Goal: Information Seeking & Learning: Learn about a topic

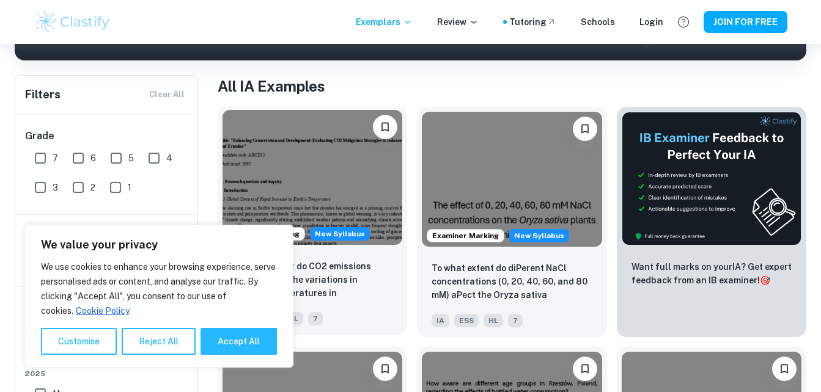
scroll to position [245, 0]
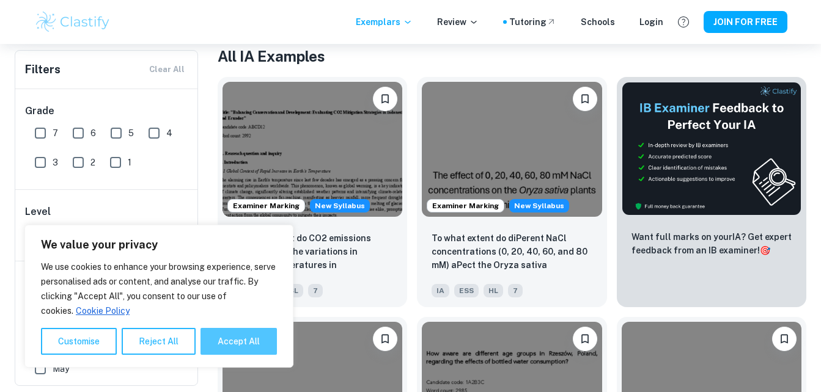
click at [230, 340] on button "Accept All" at bounding box center [238, 341] width 76 height 27
checkbox input "true"
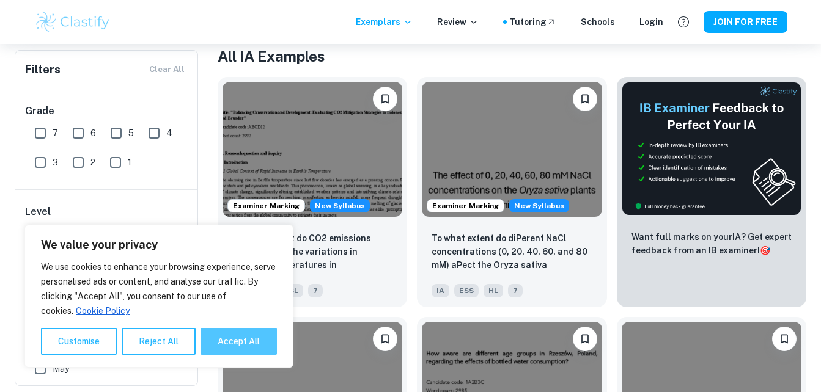
checkbox input "true"
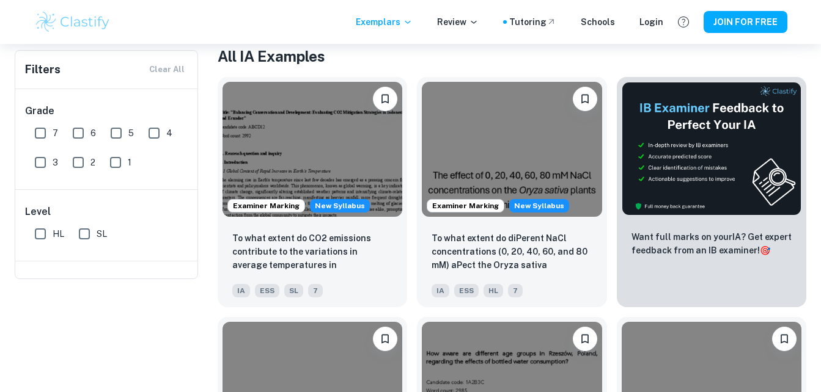
scroll to position [0, 0]
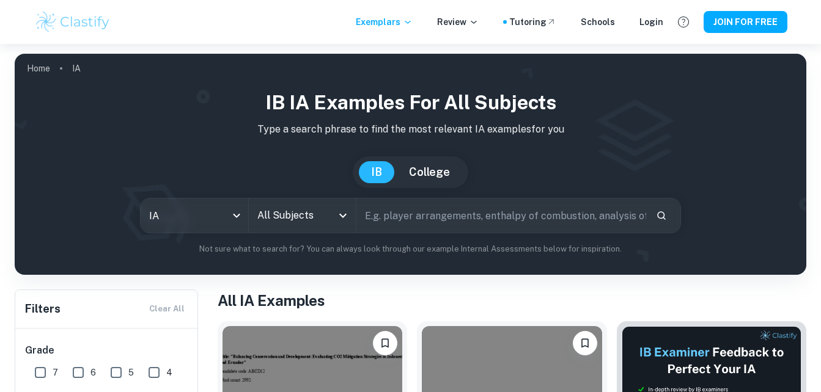
click at [322, 223] on input "All Subjects" at bounding box center [293, 215] width 78 height 23
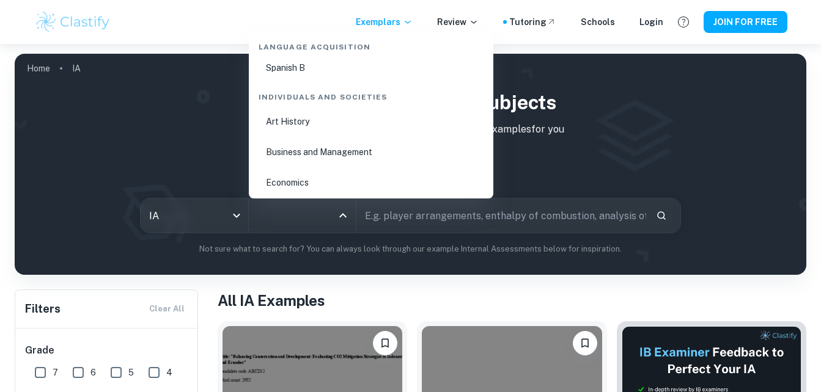
scroll to position [1467, 0]
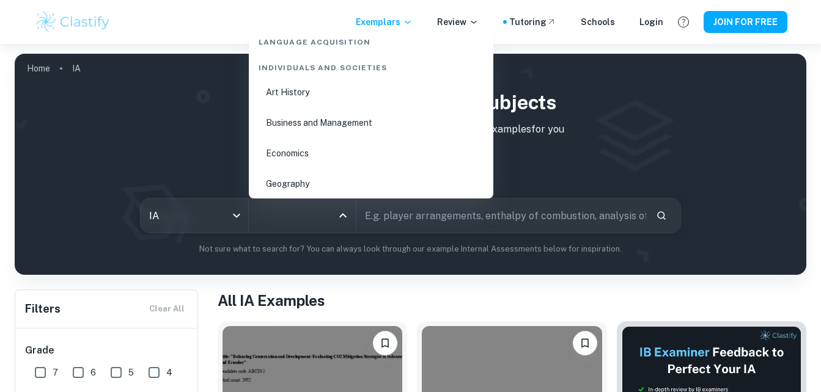
click at [336, 147] on li "Economics" at bounding box center [371, 153] width 235 height 28
type input "Economics"
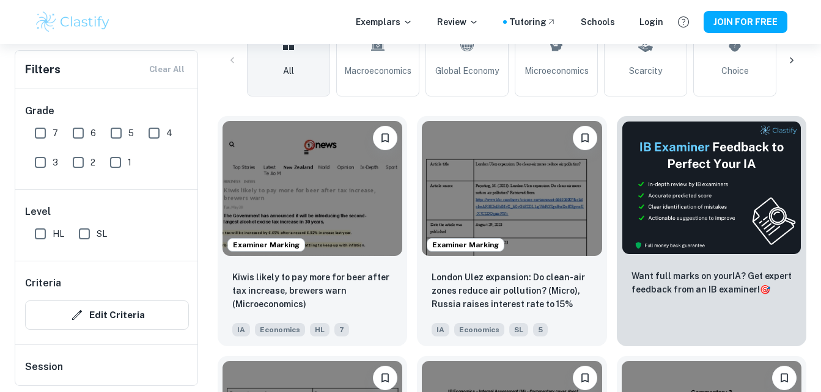
scroll to position [245, 0]
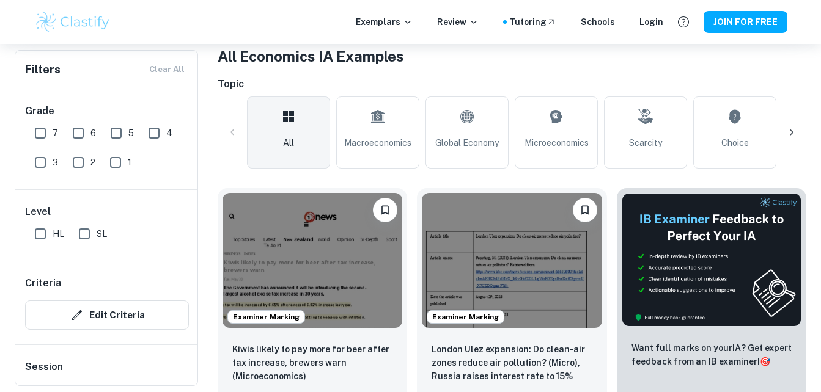
click at [789, 130] on icon at bounding box center [791, 133] width 12 height 12
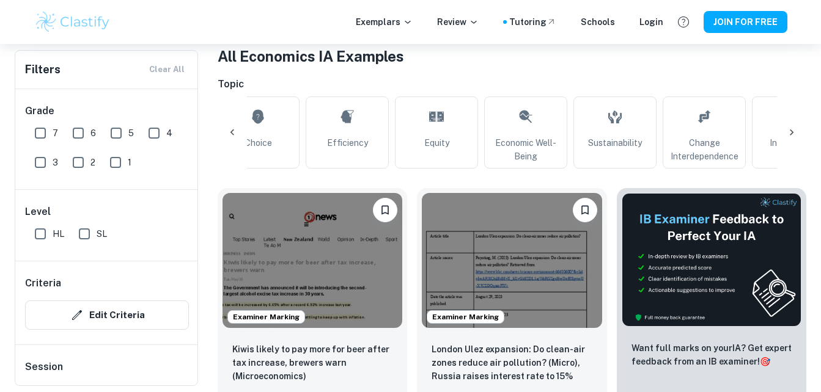
scroll to position [0, 491]
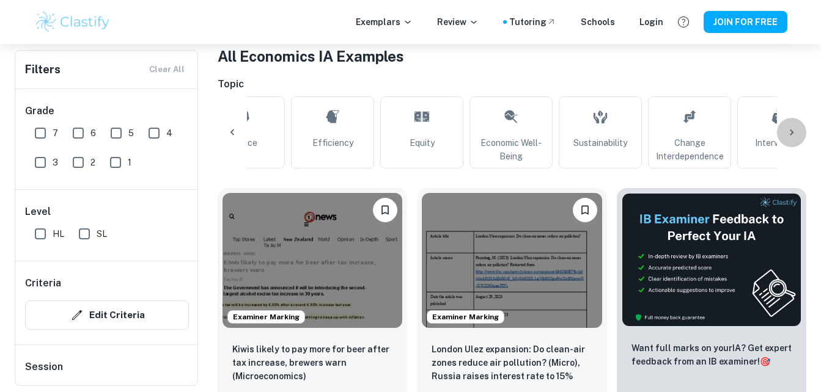
click at [800, 131] on div at bounding box center [791, 132] width 29 height 29
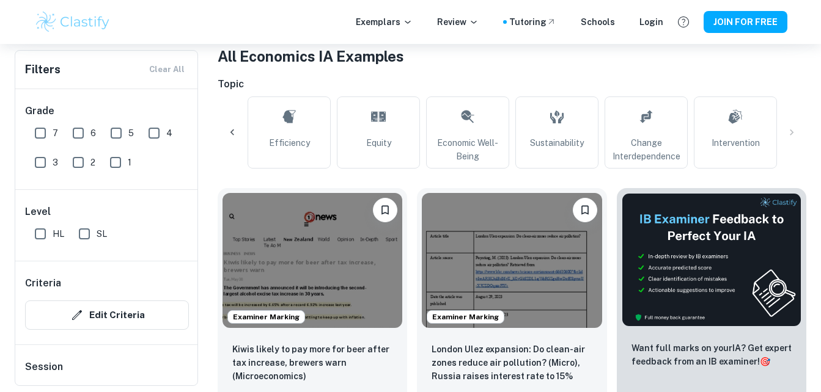
click at [800, 121] on div "All Macroeconomics Global Economy Microeconomics Scarcity Choice Efficiency Equ…" at bounding box center [512, 133] width 589 height 72
click at [787, 136] on div "All Macroeconomics Global Economy Microeconomics Scarcity Choice Efficiency Equ…" at bounding box center [512, 133] width 589 height 72
click at [231, 130] on icon at bounding box center [232, 133] width 12 height 12
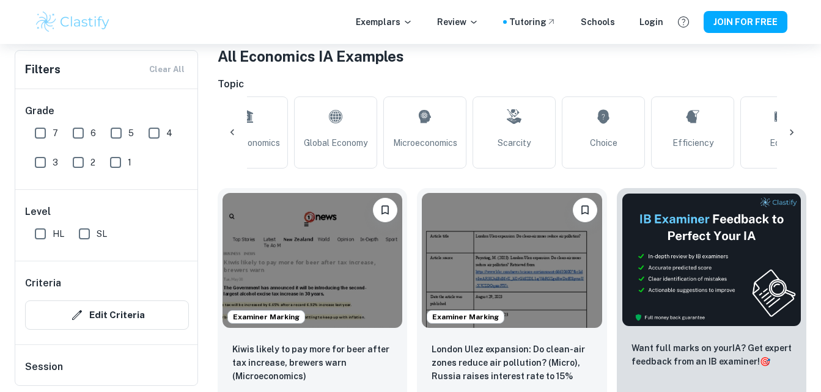
scroll to position [0, 43]
click at [231, 130] on icon at bounding box center [232, 133] width 12 height 12
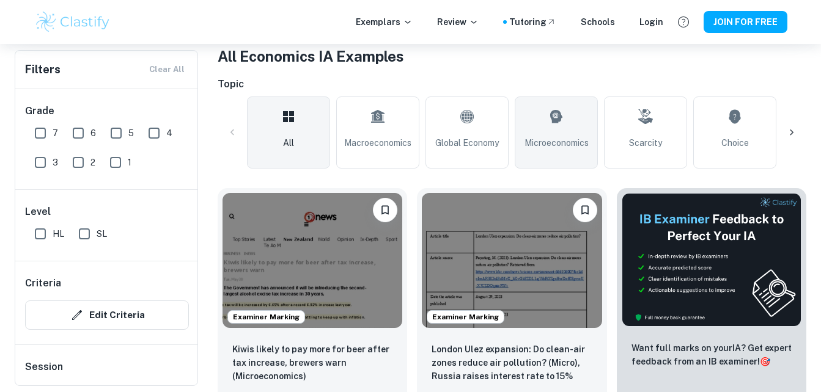
click at [532, 153] on link "Microeconomics" at bounding box center [556, 133] width 83 height 72
type input "Microeconomics"
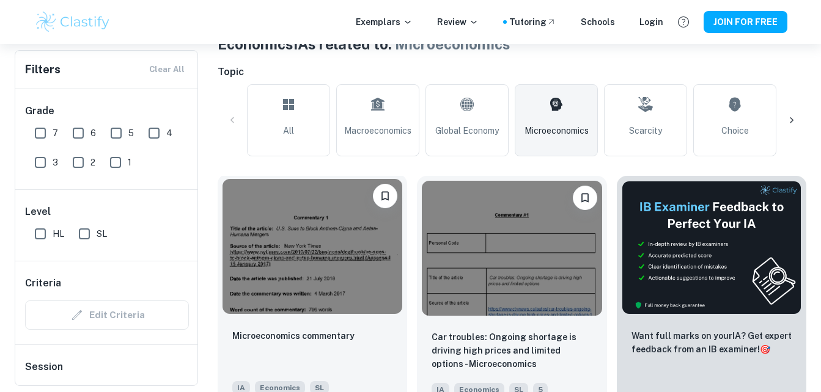
scroll to position [183, 0]
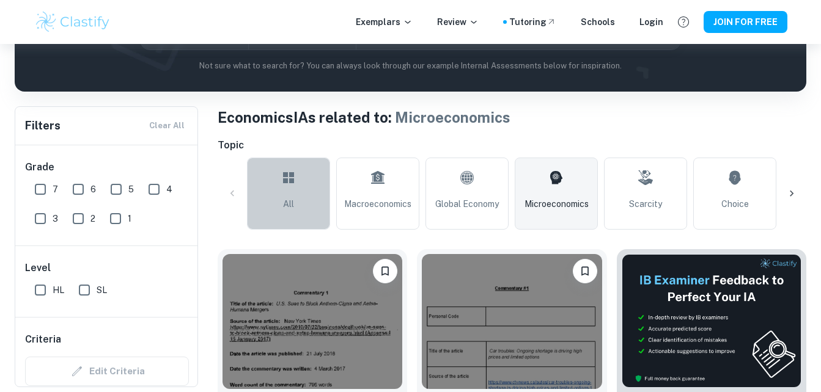
click at [293, 201] on span "All" at bounding box center [288, 203] width 11 height 13
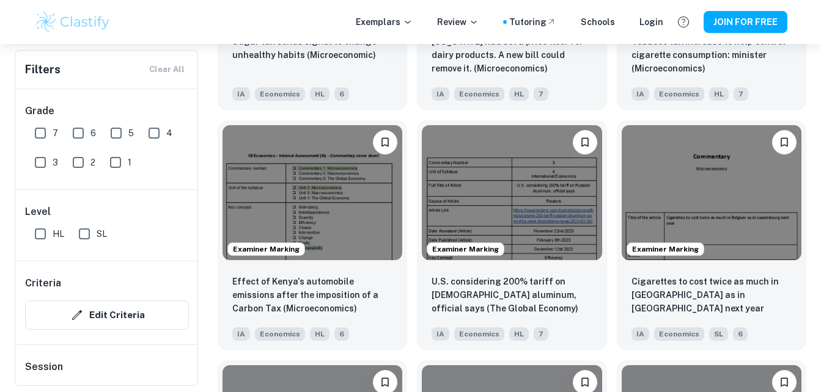
scroll to position [1284, 0]
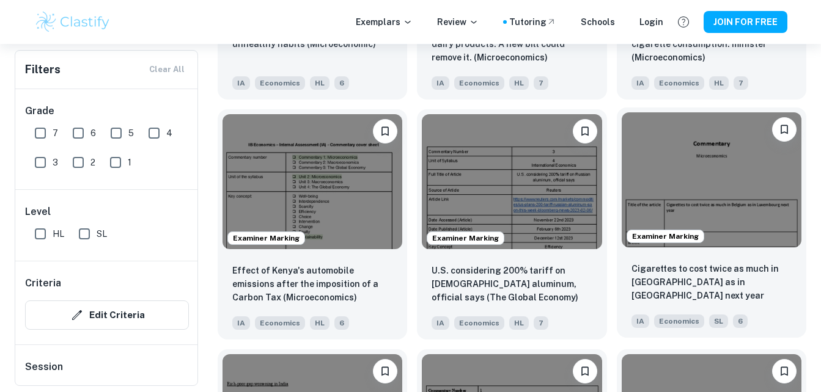
click at [752, 196] on img at bounding box center [712, 179] width 180 height 135
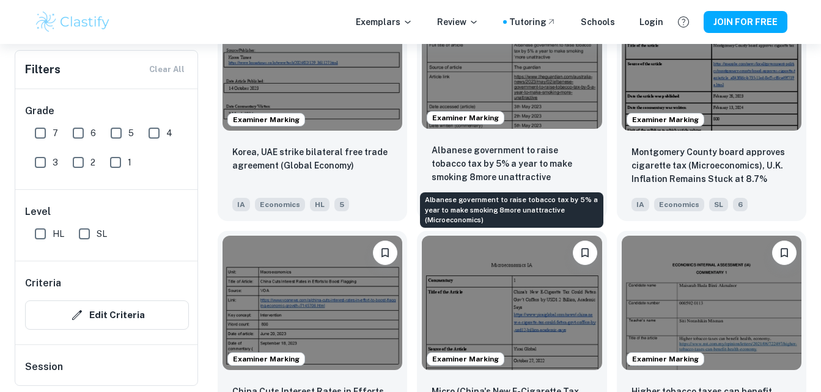
scroll to position [2384, 0]
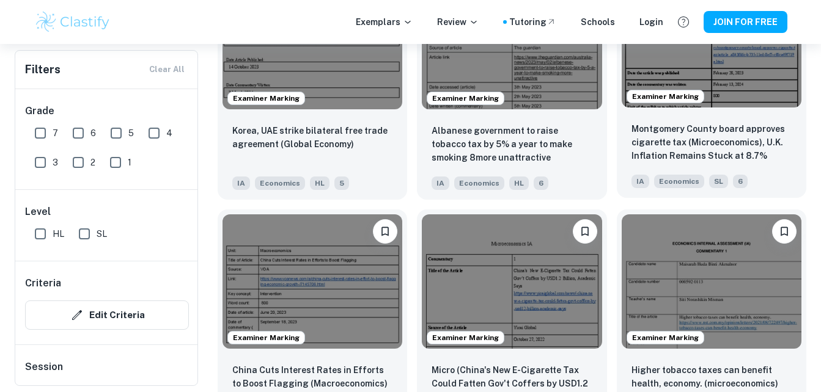
click at [729, 92] on img at bounding box center [712, 39] width 180 height 135
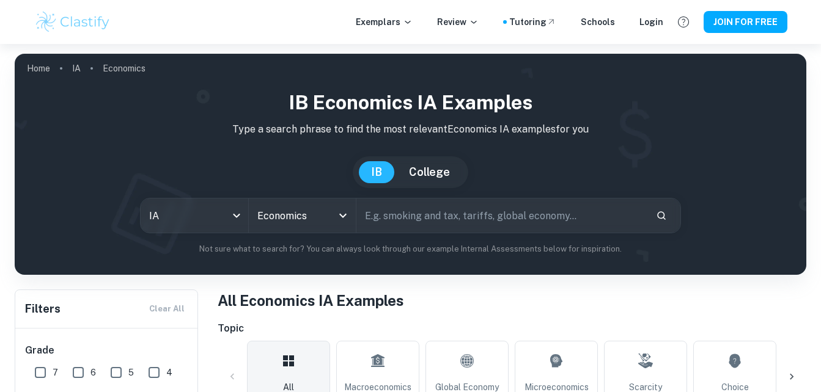
click at [470, 212] on input "text" at bounding box center [500, 216] width 289 height 34
type input ";"
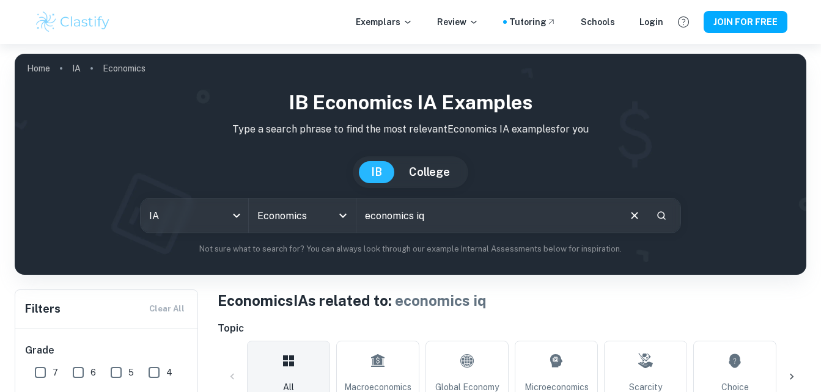
click at [546, 215] on input "economics iq" at bounding box center [486, 216] width 261 height 34
type input "economics ia related to taxes"
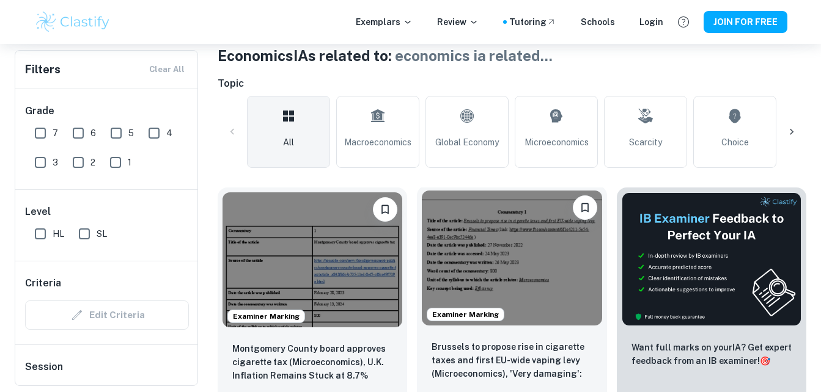
scroll to position [306, 0]
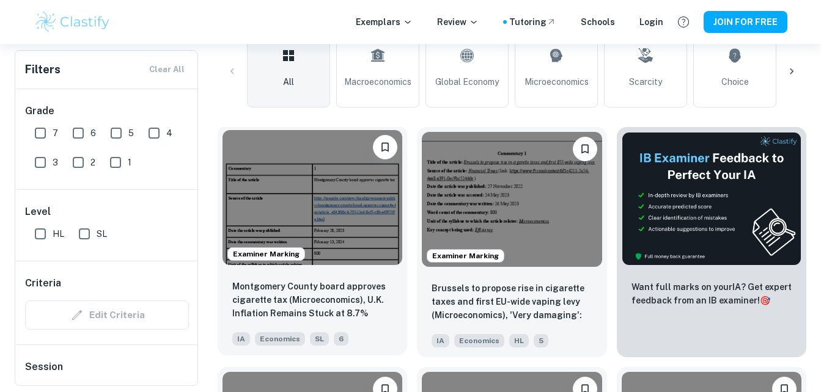
click at [315, 197] on img at bounding box center [313, 197] width 180 height 135
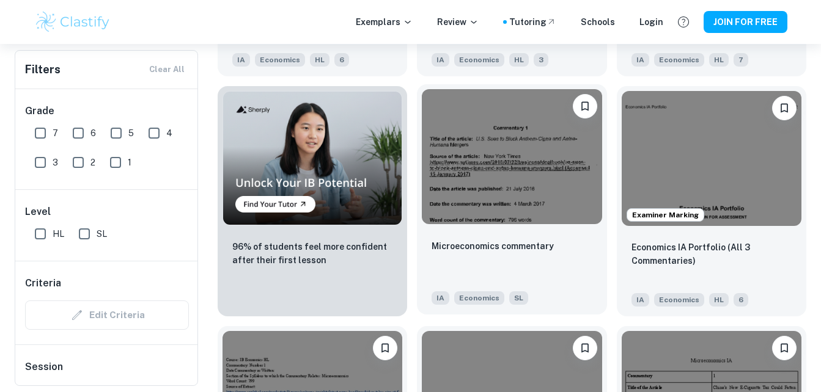
scroll to position [856, 0]
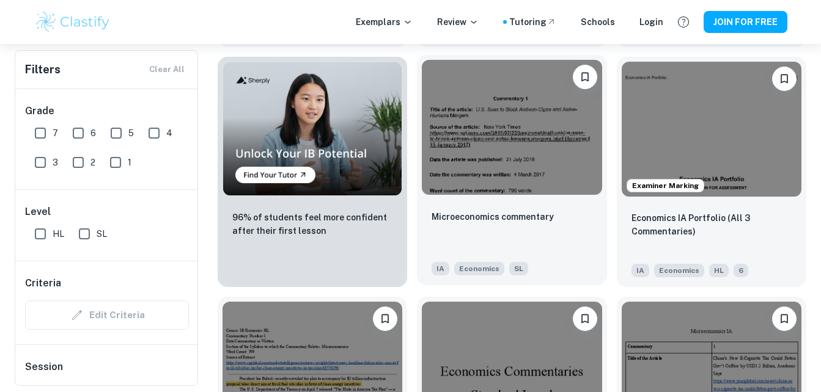
click at [563, 181] on img at bounding box center [512, 127] width 180 height 135
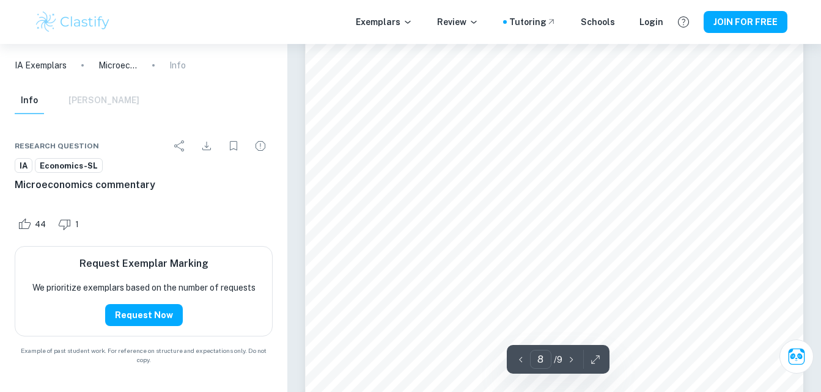
scroll to position [5515, 0]
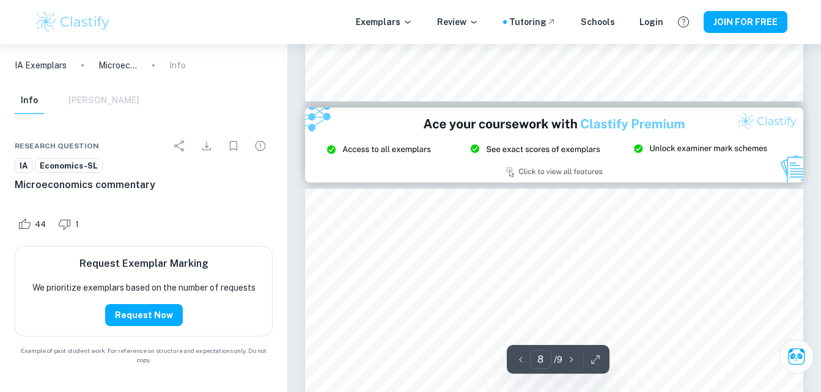
type input "9"
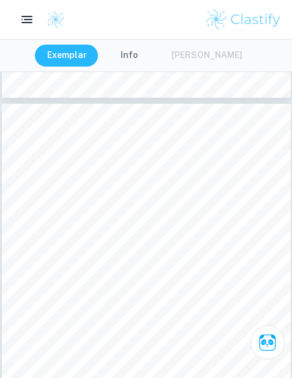
scroll to position [2210, 0]
